Goal: Find specific page/section: Find specific page/section

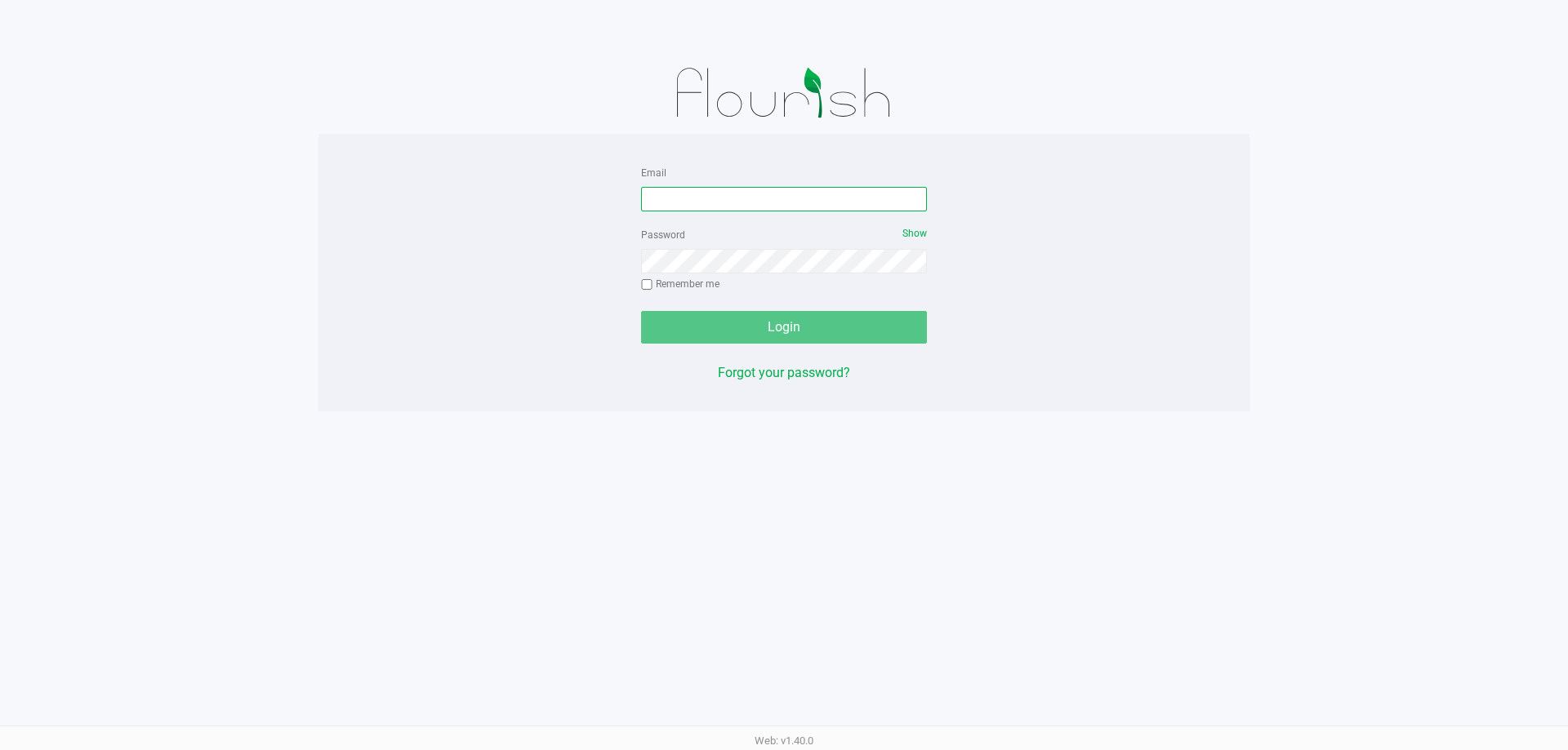
click at [701, 196] on input "Email" at bounding box center [783, 199] width 285 height 24
type input "[EMAIL_ADDRESS][DOMAIN_NAME]"
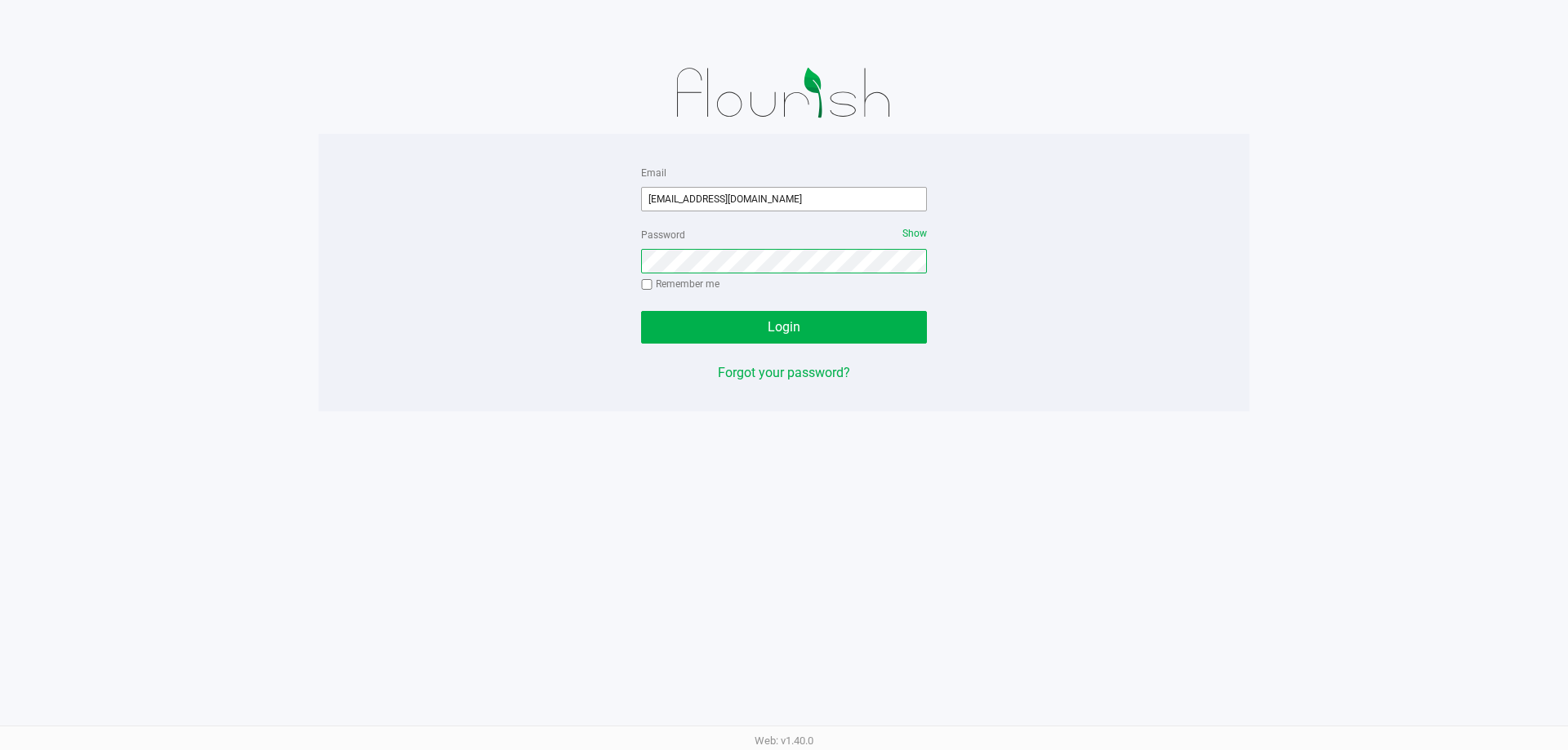
click at [641, 311] on button "Login" at bounding box center [783, 328] width 285 height 33
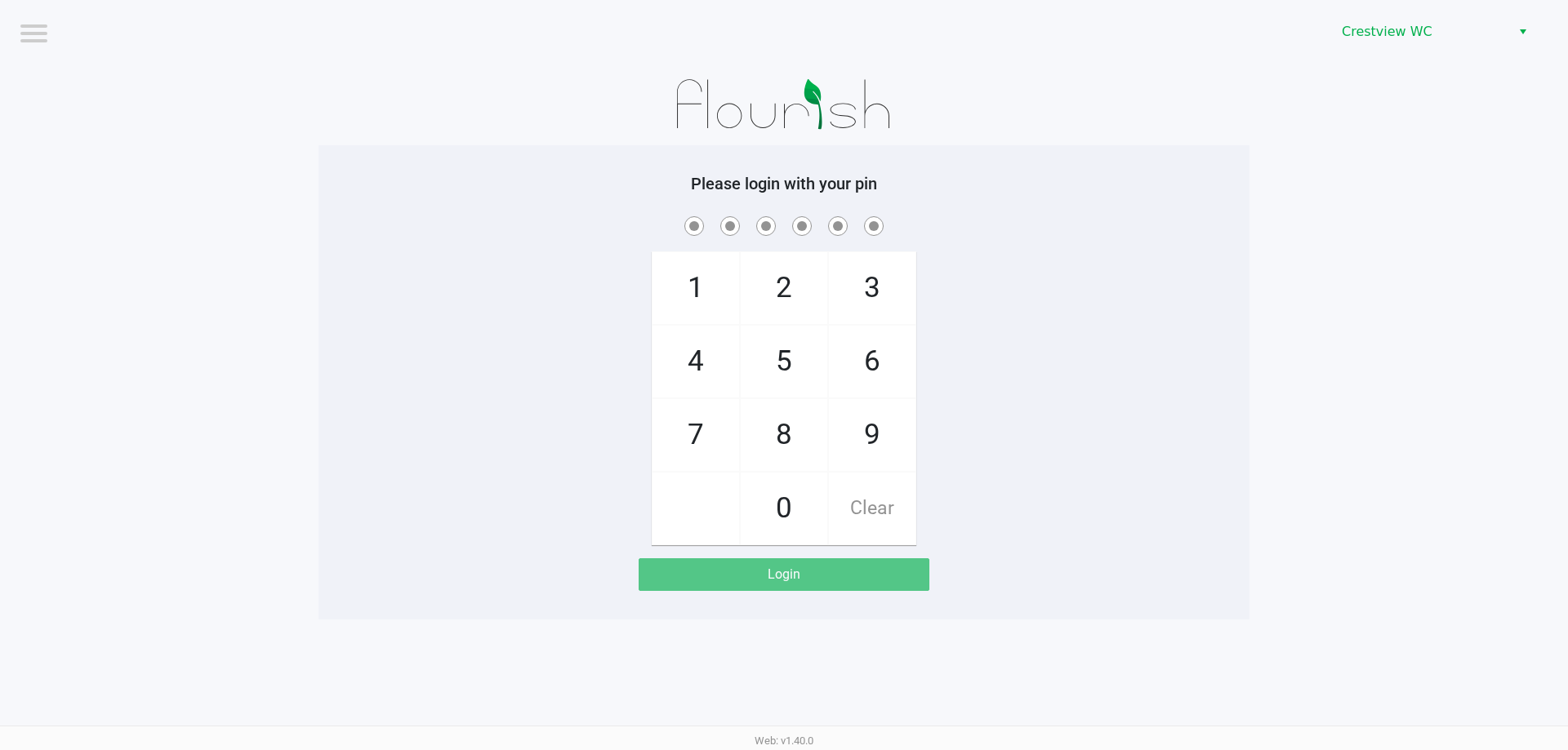
click at [1374, 49] on div "Crestview WC" at bounding box center [1182, 32] width 772 height 64
click at [1374, 37] on span "Crestview WC" at bounding box center [1421, 32] width 160 height 20
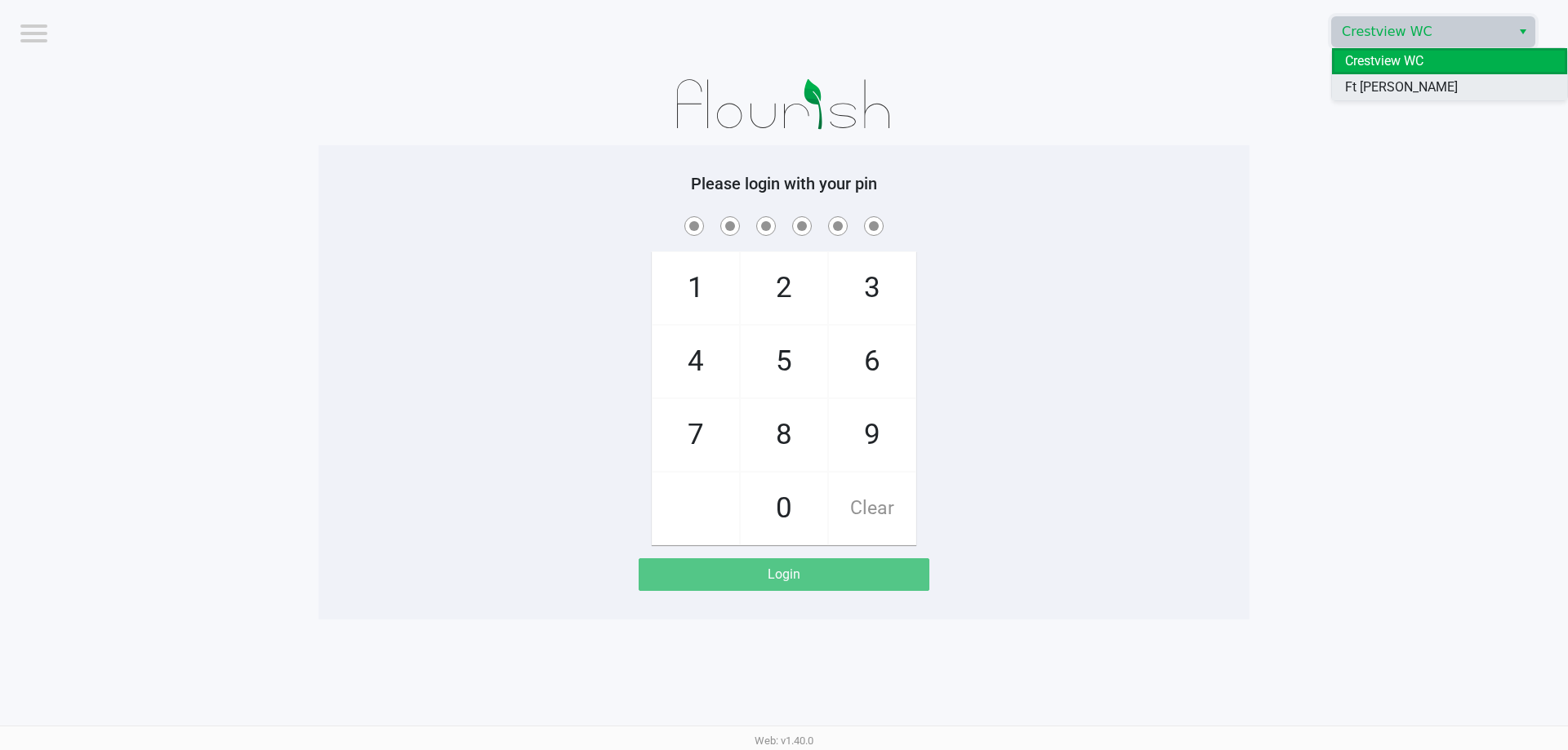
click at [1377, 87] on span "Ft [PERSON_NAME][GEOGRAPHIC_DATA]" at bounding box center [1449, 97] width 209 height 39
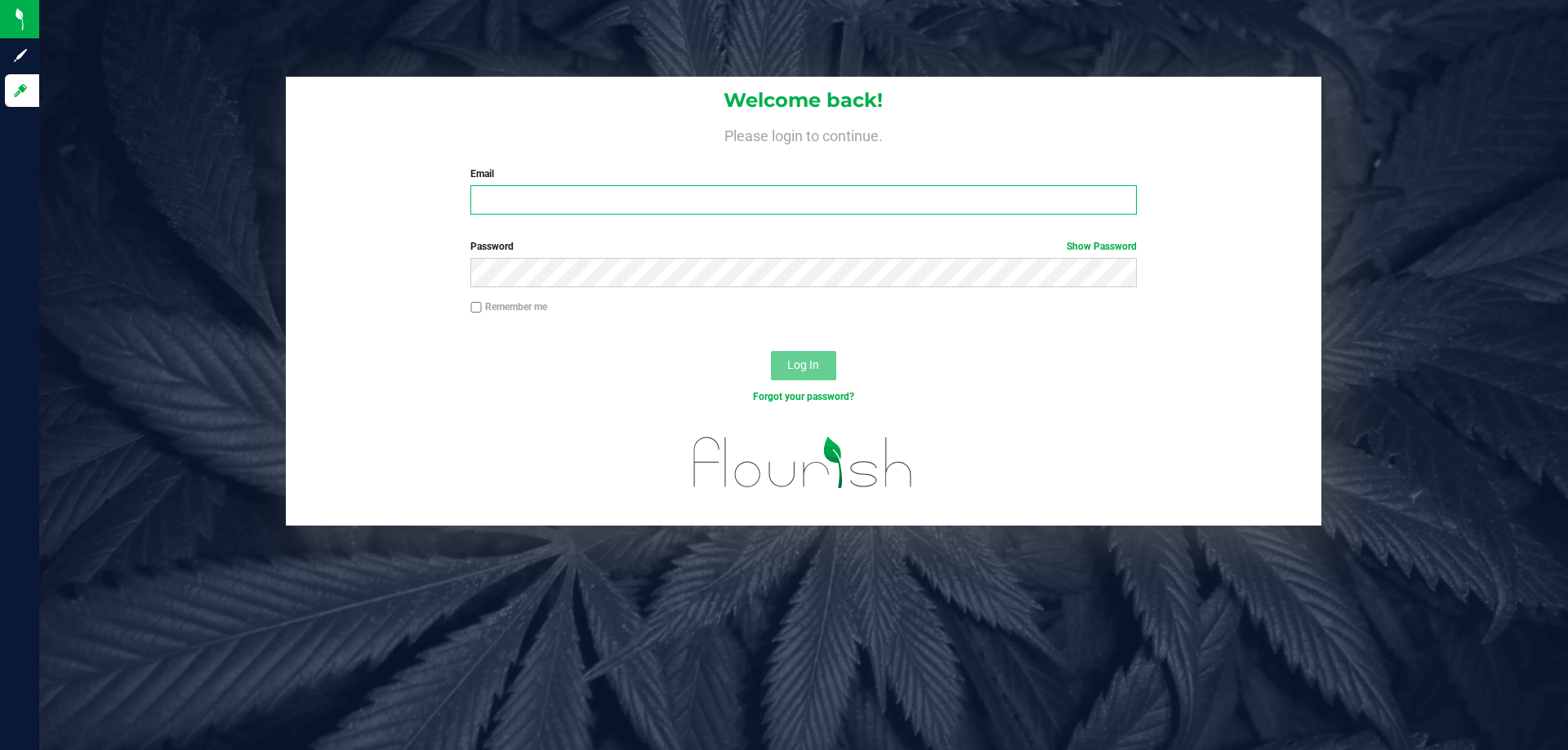
click at [509, 203] on input "Email" at bounding box center [803, 200] width 666 height 29
type input "amaines@liveparallel.com"
click at [771, 351] on button "Log In" at bounding box center [804, 366] width 66 height 29
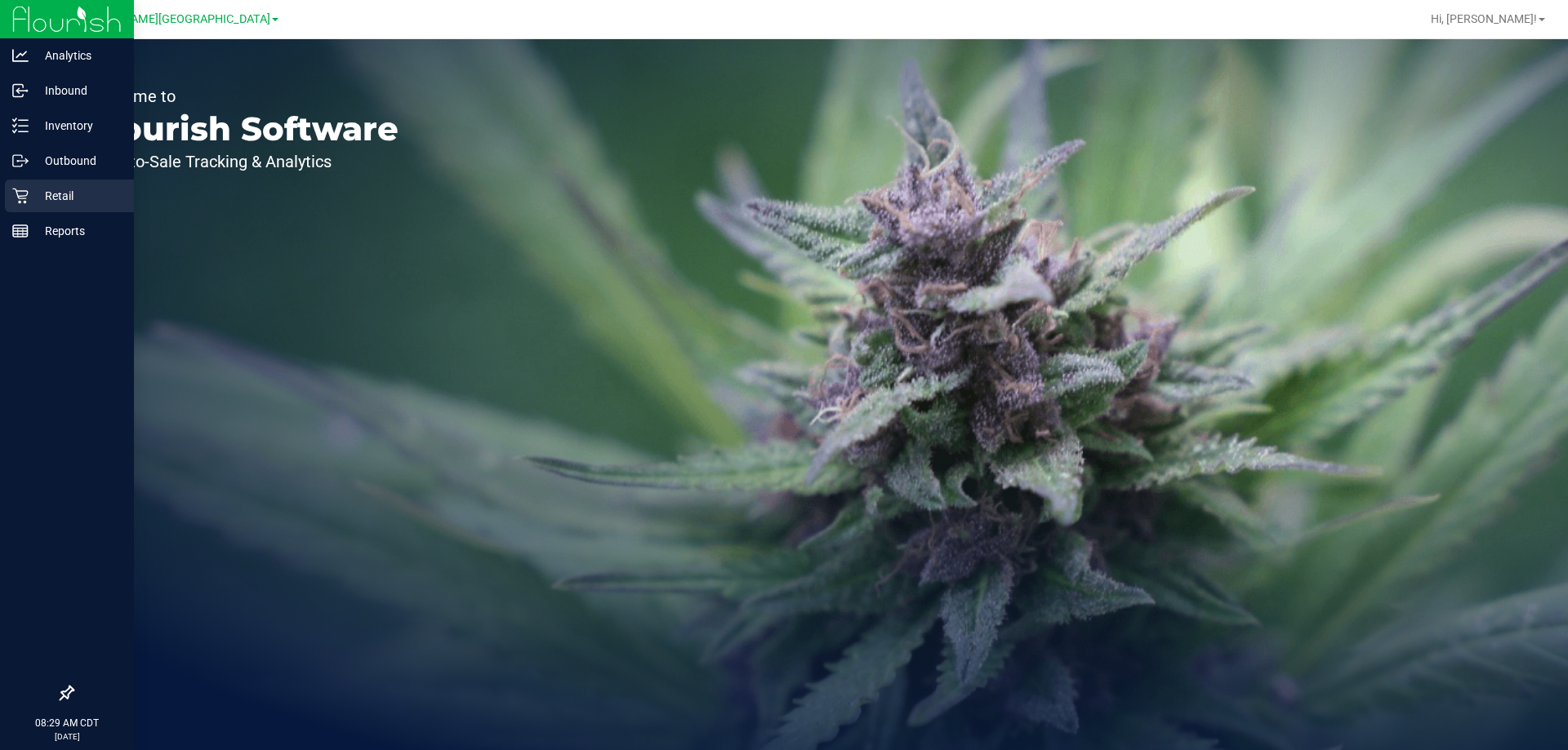
click at [41, 196] on p "Retail" at bounding box center [78, 196] width 98 height 20
click at [69, 122] on p "Inventory" at bounding box center [78, 125] width 98 height 20
